Goal: Transaction & Acquisition: Purchase product/service

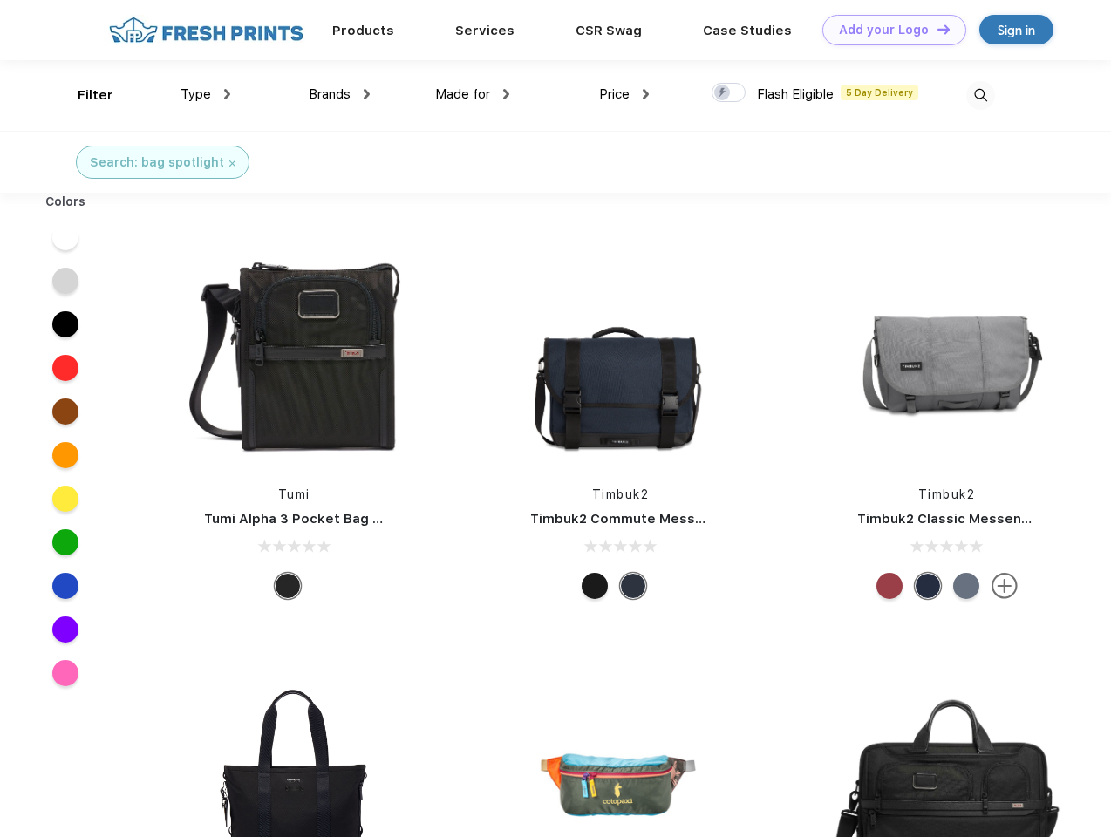
click at [887, 30] on link "Add your Logo Design Tool" at bounding box center [894, 30] width 144 height 31
click at [0, 0] on div "Design Tool" at bounding box center [0, 0] width 0 height 0
click at [935, 29] on link "Add your Logo Design Tool" at bounding box center [894, 30] width 144 height 31
click at [84, 95] on div "Filter" at bounding box center [96, 95] width 36 height 20
click at [206, 94] on span "Type" at bounding box center [195, 94] width 31 height 16
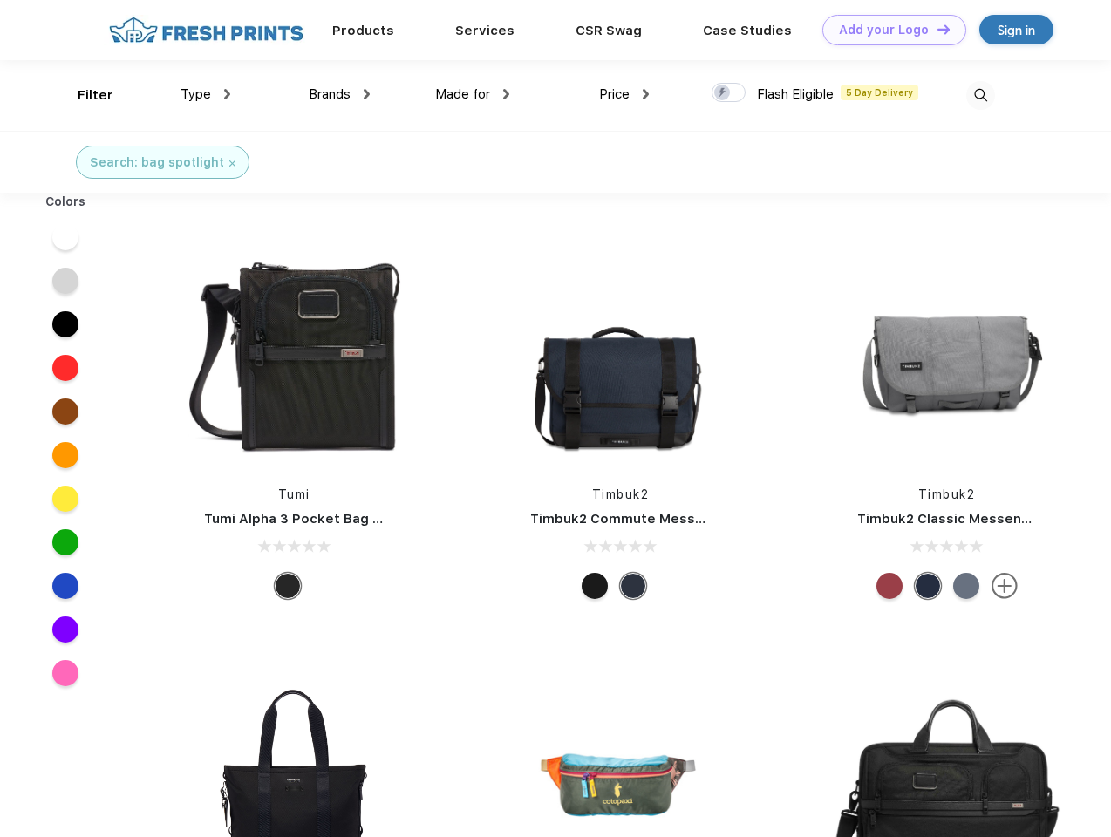
click at [339, 94] on span "Brands" at bounding box center [330, 94] width 42 height 16
click at [472, 94] on span "Made for" at bounding box center [462, 94] width 55 height 16
click at [624, 94] on span "Price" at bounding box center [614, 94] width 31 height 16
click at [729, 93] on div at bounding box center [728, 92] width 34 height 19
click at [723, 93] on input "checkbox" at bounding box center [716, 87] width 11 height 11
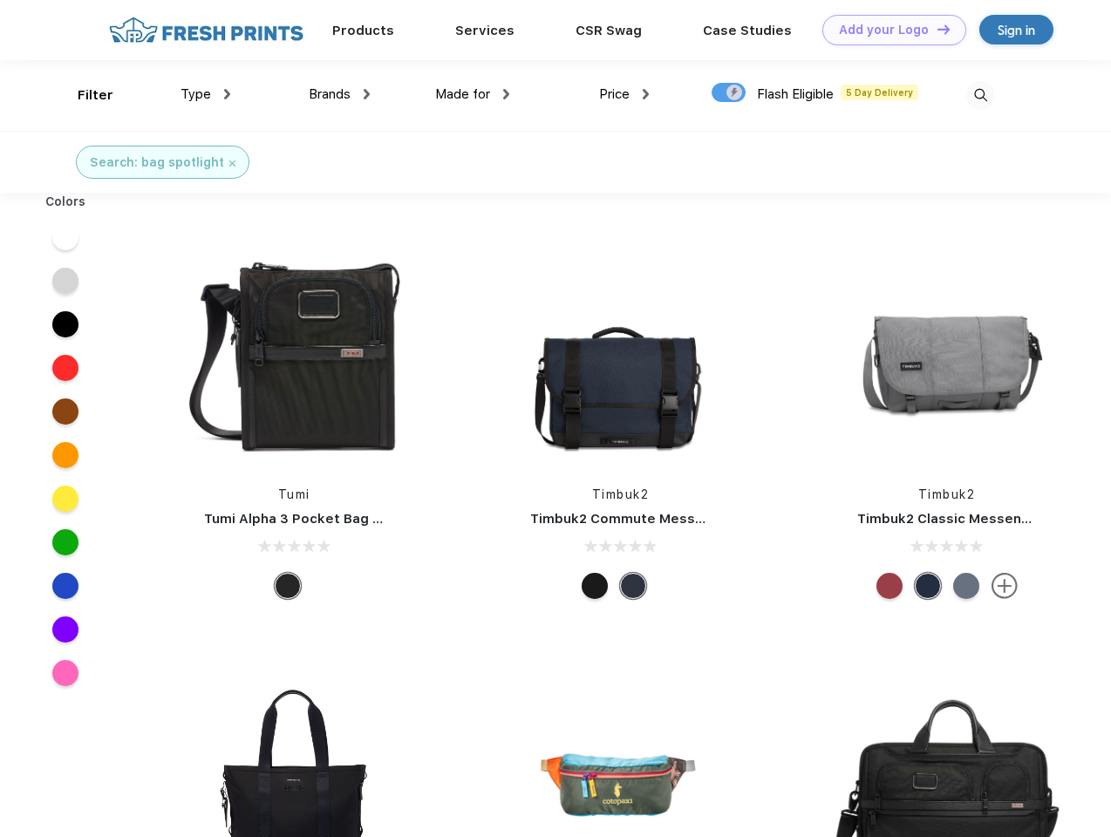
click at [980, 95] on img at bounding box center [980, 95] width 29 height 29
